Goal: Task Accomplishment & Management: Complete application form

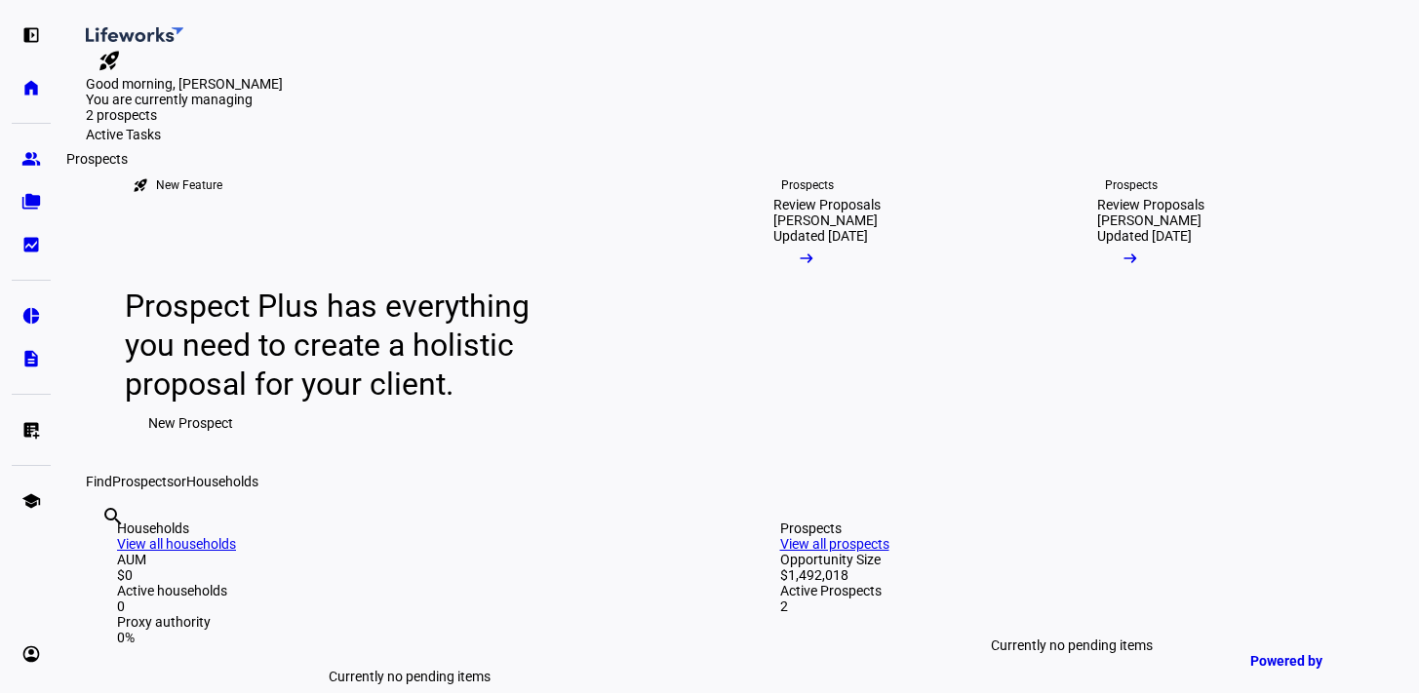
click at [27, 157] on eth-mat-symbol "group" at bounding box center [31, 159] width 20 height 20
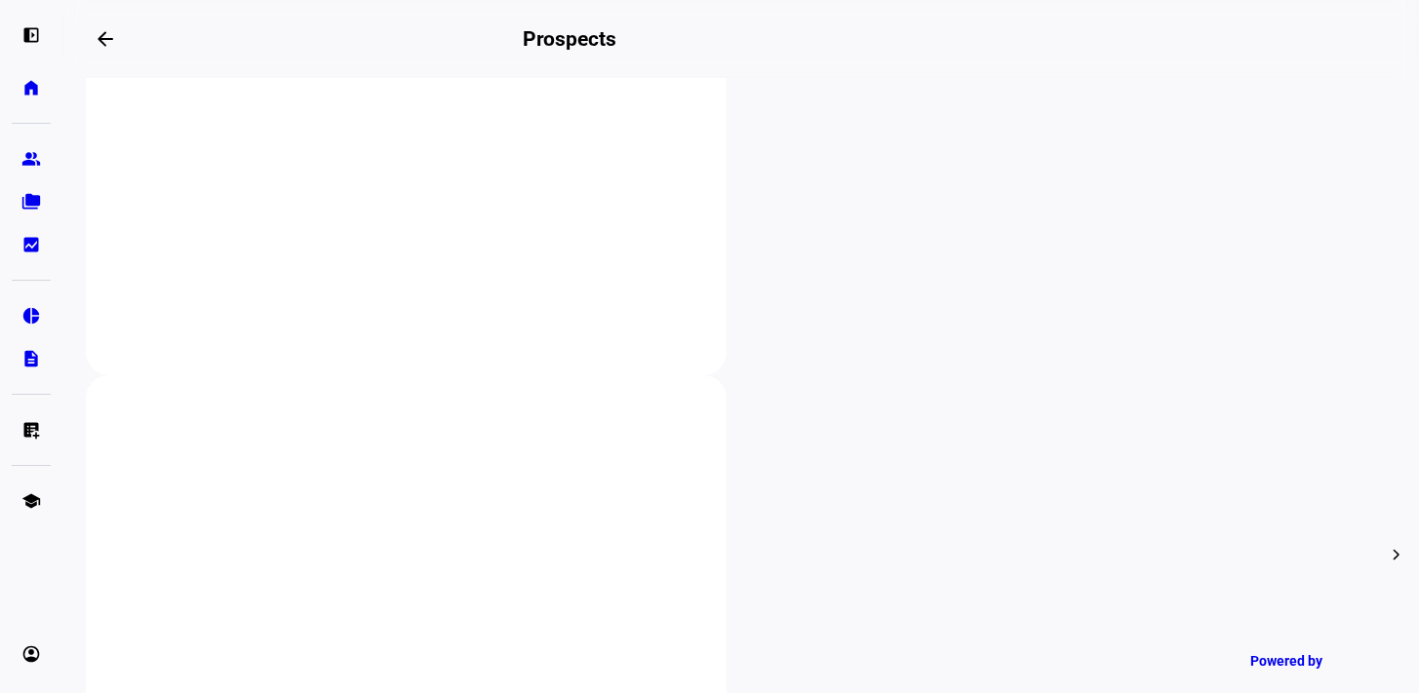
scroll to position [464, 0]
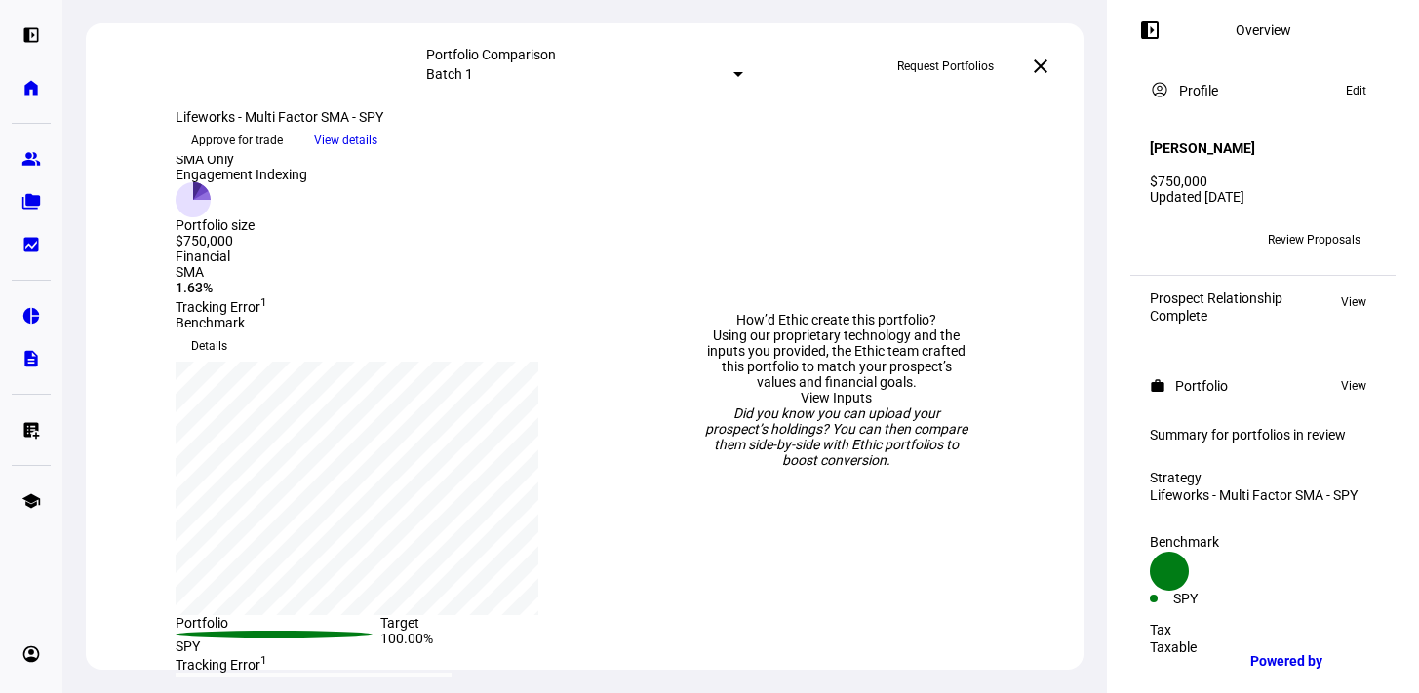
scroll to position [106, 0]
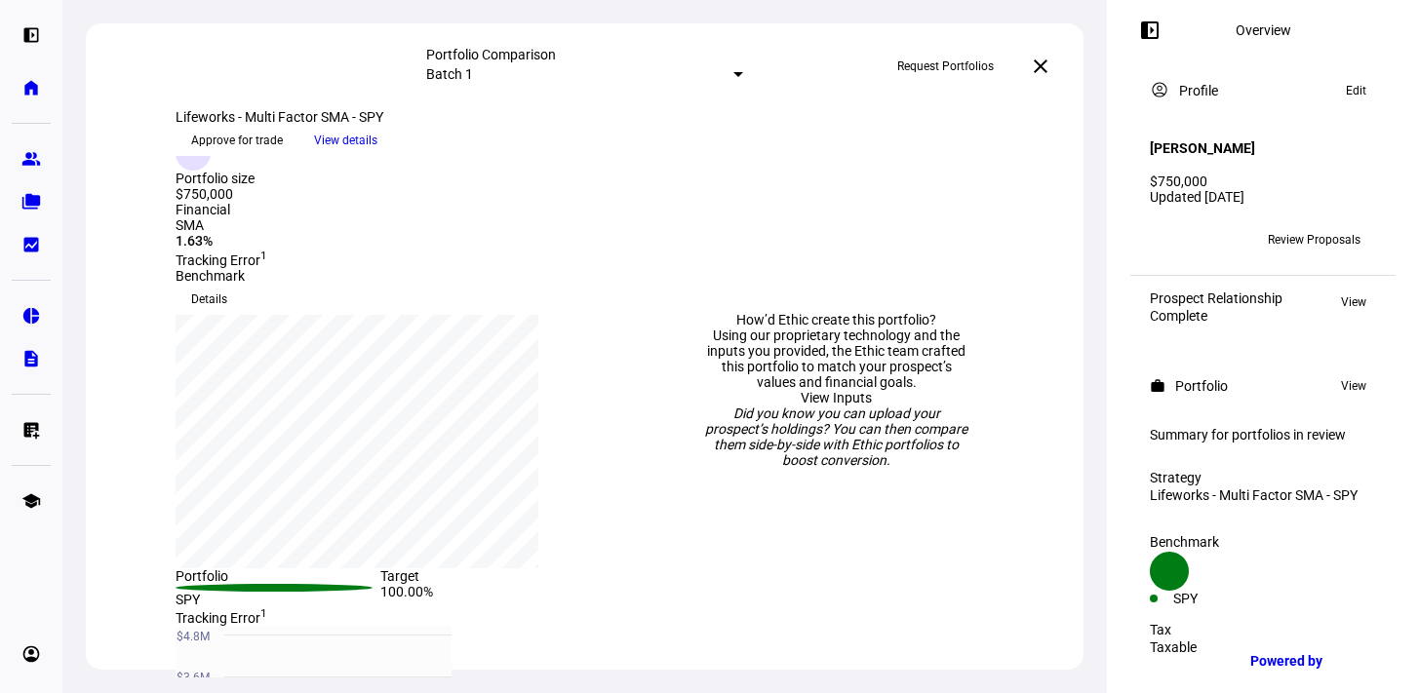
click at [946, 66] on span "Request Portfolios" at bounding box center [945, 66] width 97 height 31
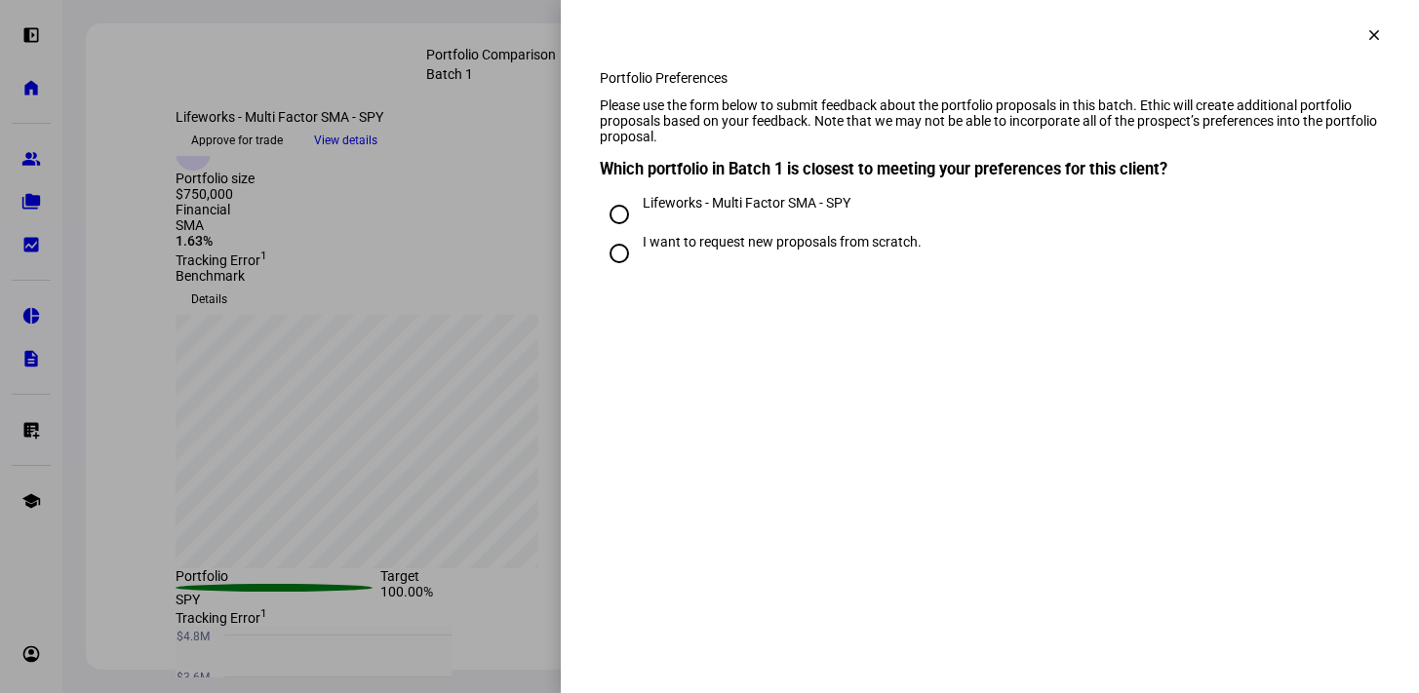
click at [614, 234] on input "Lifeworks - Multi Factor SMA - SPY" at bounding box center [619, 214] width 39 height 39
radio input "true"
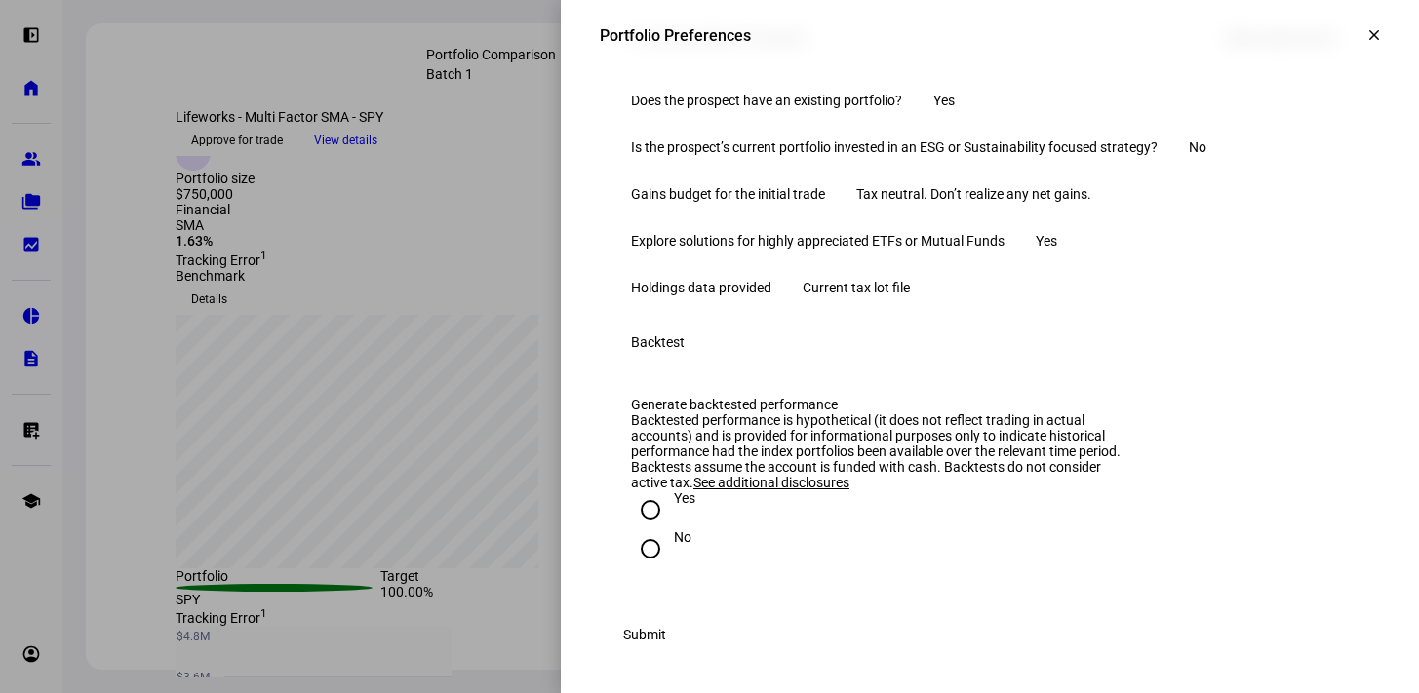
scroll to position [1263, 0]
click at [631, 494] on input "Yes" at bounding box center [650, 510] width 39 height 39
radio input "true"
click at [666, 639] on span "Submit" at bounding box center [644, 634] width 43 height 39
